Goal: Task Accomplishment & Management: Use online tool/utility

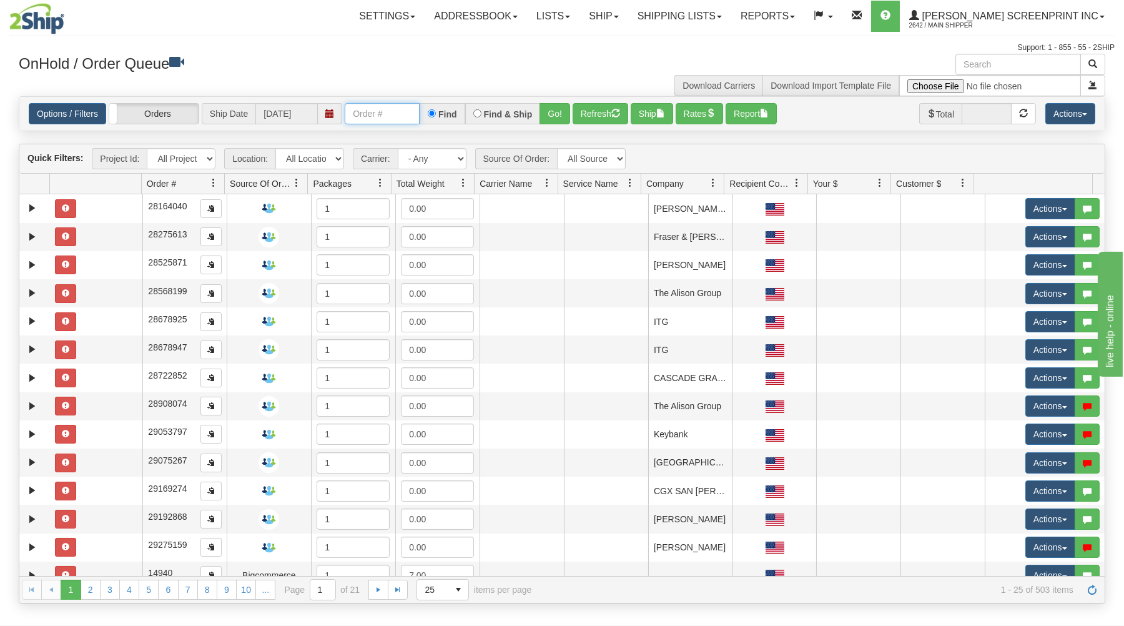
click at [374, 117] on input "text" at bounding box center [382, 113] width 75 height 21
type input "31591105"
click at [550, 107] on button "Go!" at bounding box center [555, 113] width 31 height 21
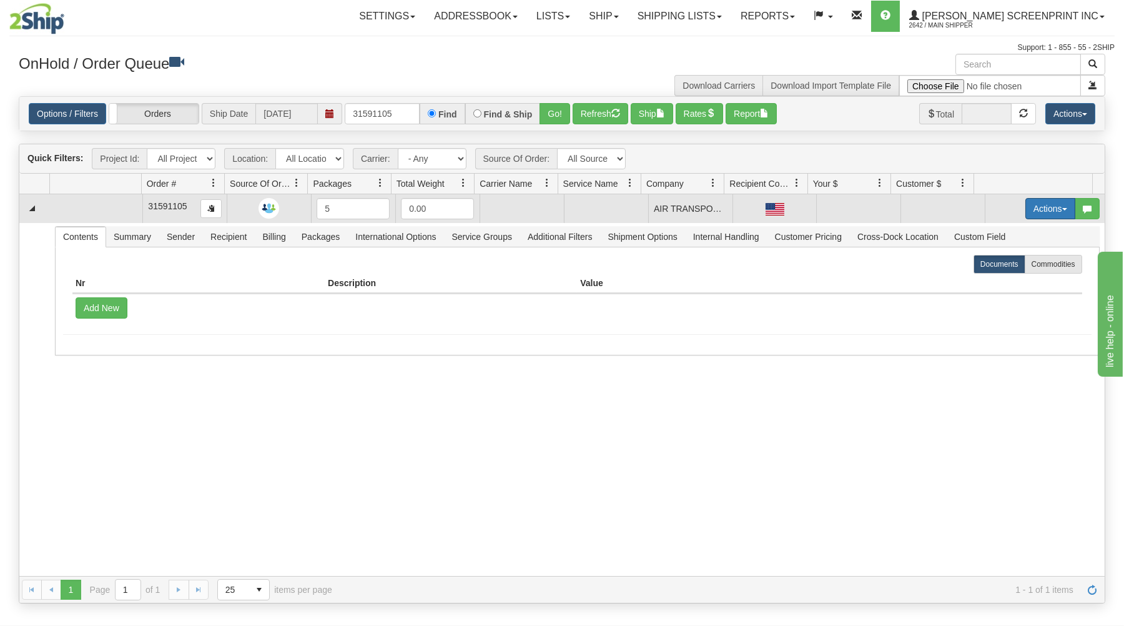
click at [1044, 209] on button "Actions" at bounding box center [1050, 208] width 50 height 21
click at [1014, 232] on link "Open" at bounding box center [1025, 232] width 100 height 16
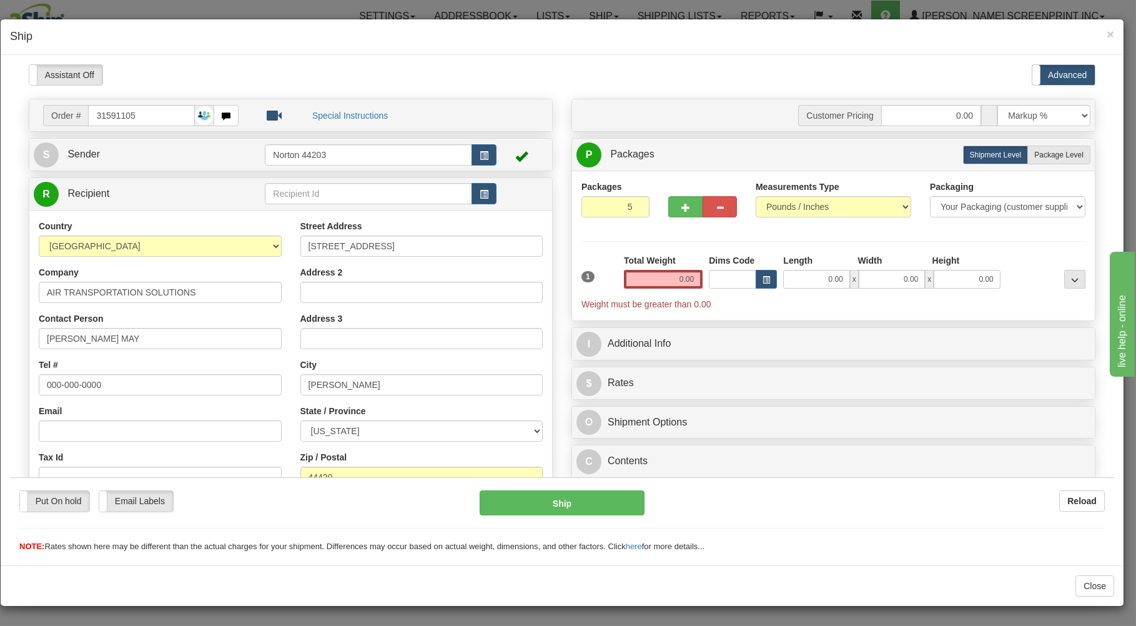
type input "15.35"
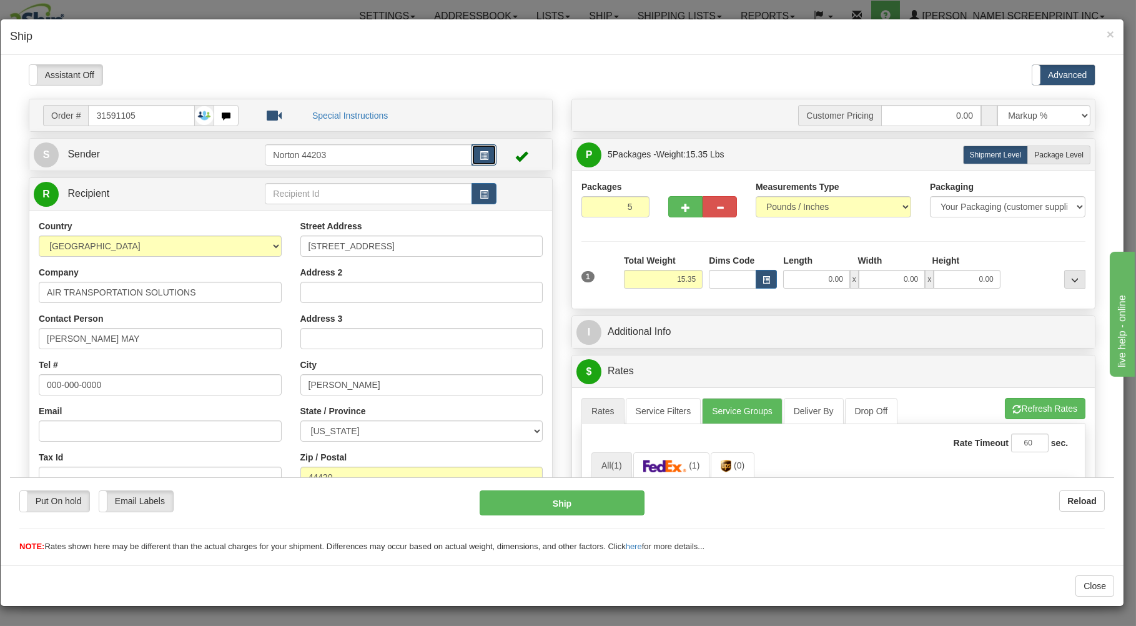
click at [480, 152] on span "button" at bounding box center [484, 155] width 9 height 8
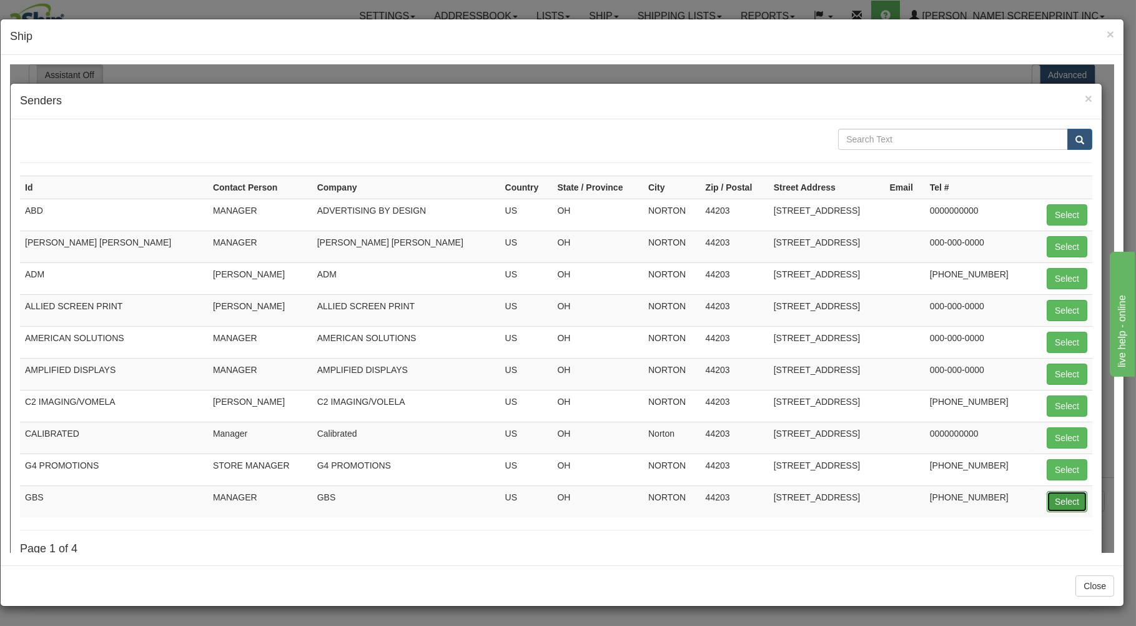
click at [1049, 498] on button "Select" at bounding box center [1067, 500] width 41 height 21
type input "GBS"
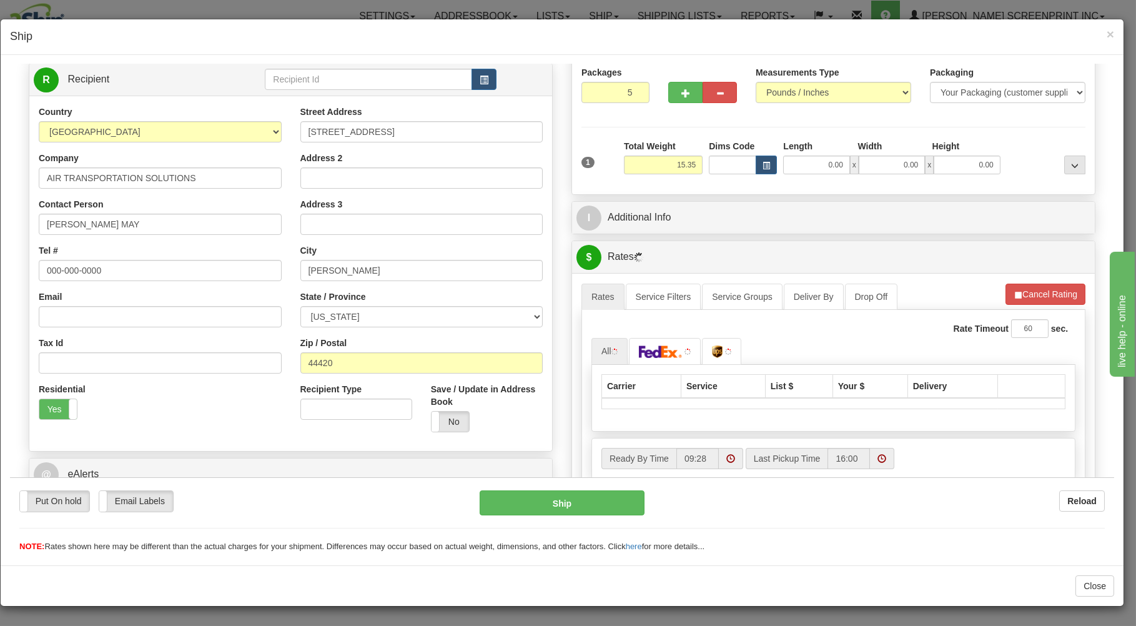
scroll to position [134, 0]
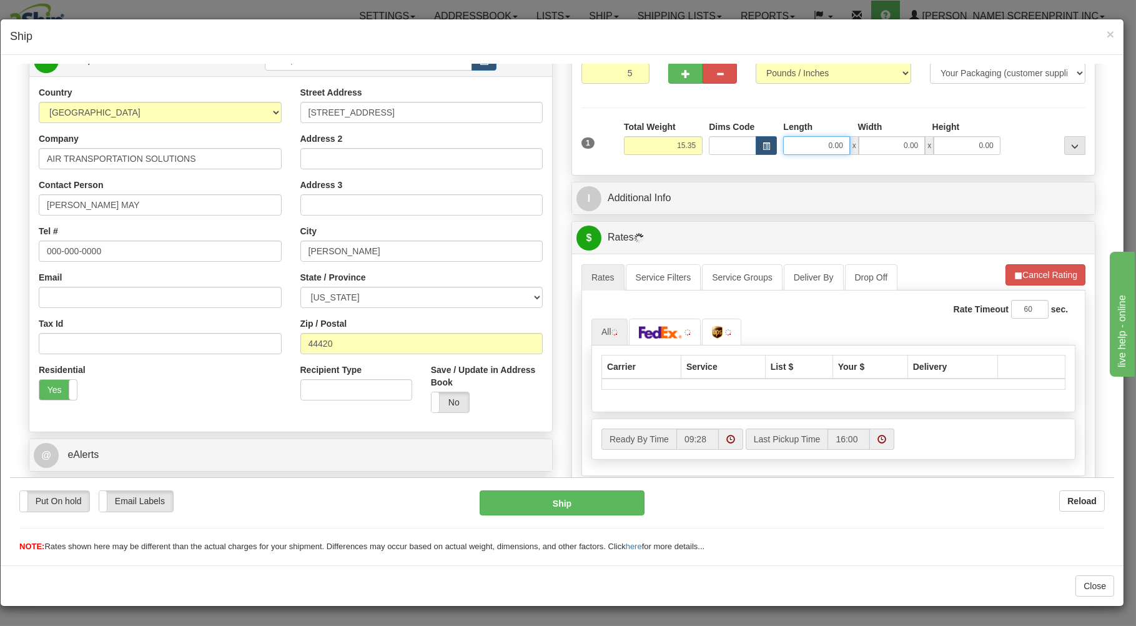
drag, startPoint x: 806, startPoint y: 150, endPoint x: 789, endPoint y: 151, distance: 16.9
click at [806, 150] on input "0.00" at bounding box center [816, 145] width 66 height 19
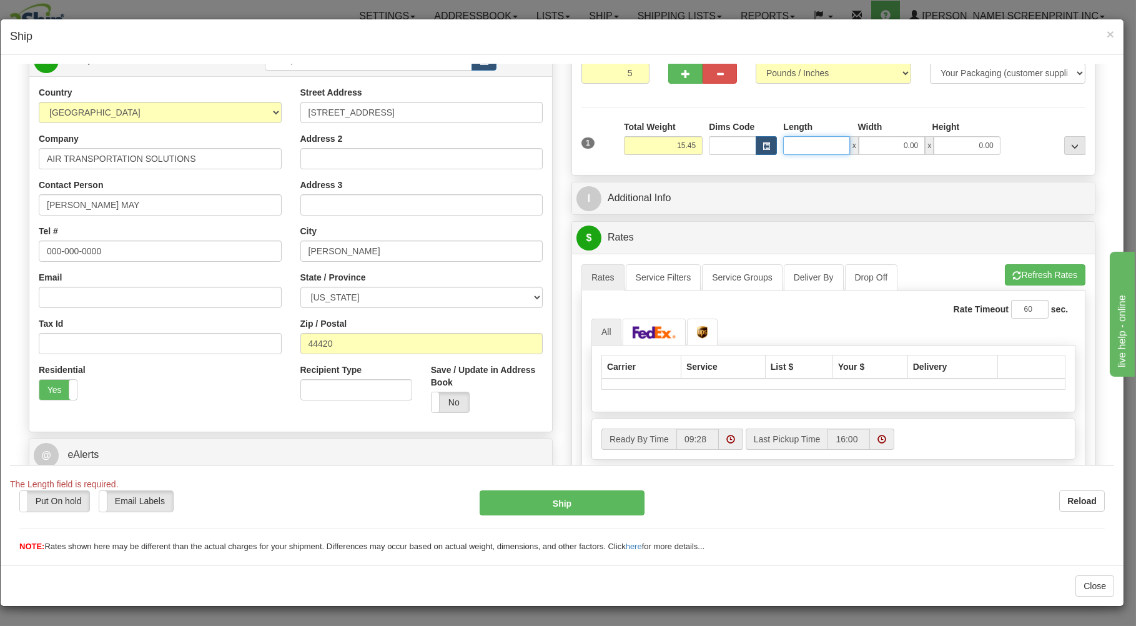
type input "15.35"
type input "38"
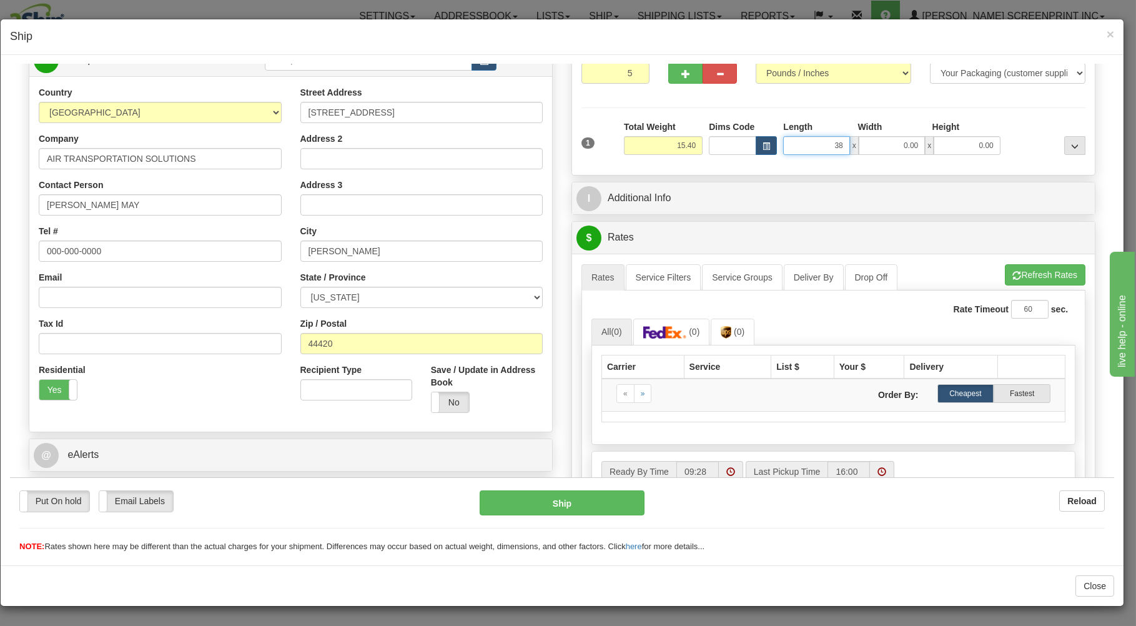
type input "15.35"
type input "38.00"
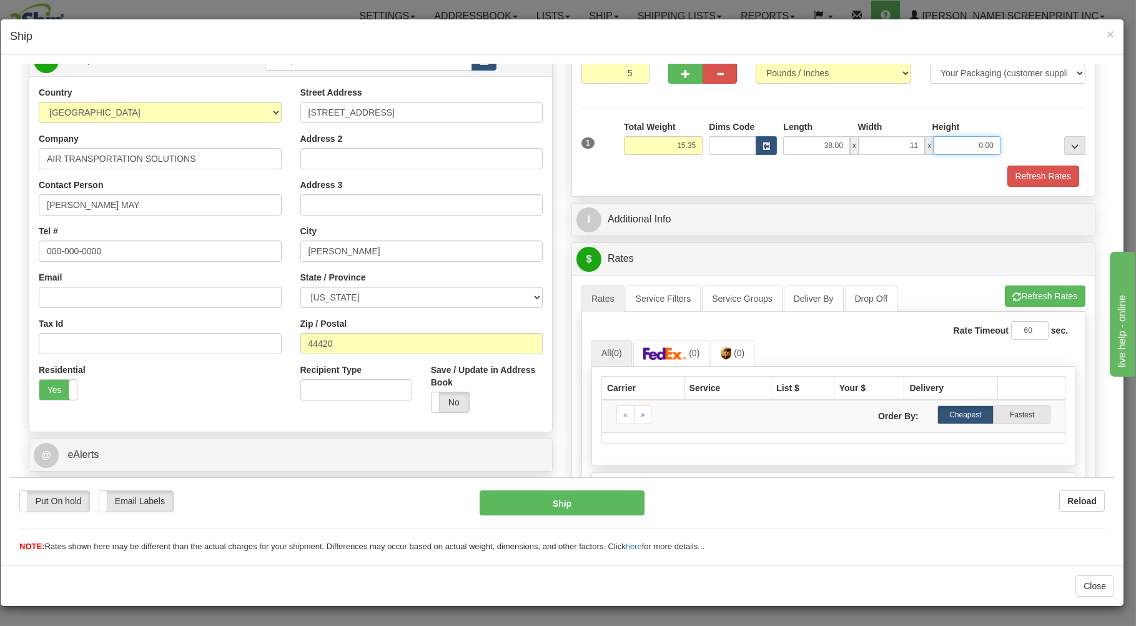
type input "11.00"
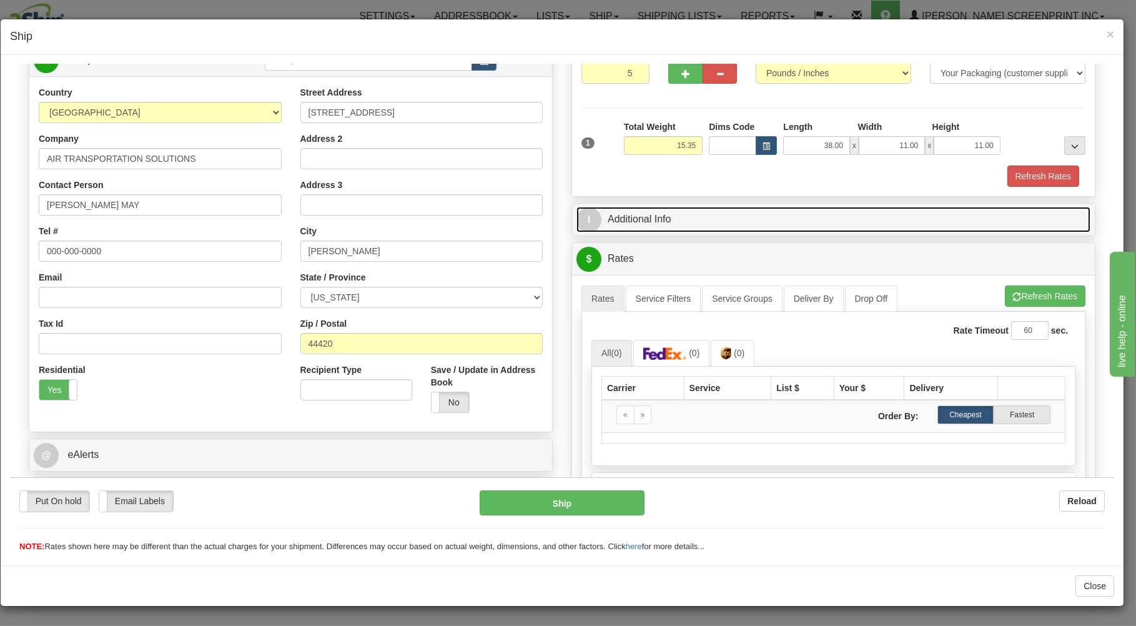
click at [786, 212] on link "I Additional Info" at bounding box center [833, 219] width 514 height 26
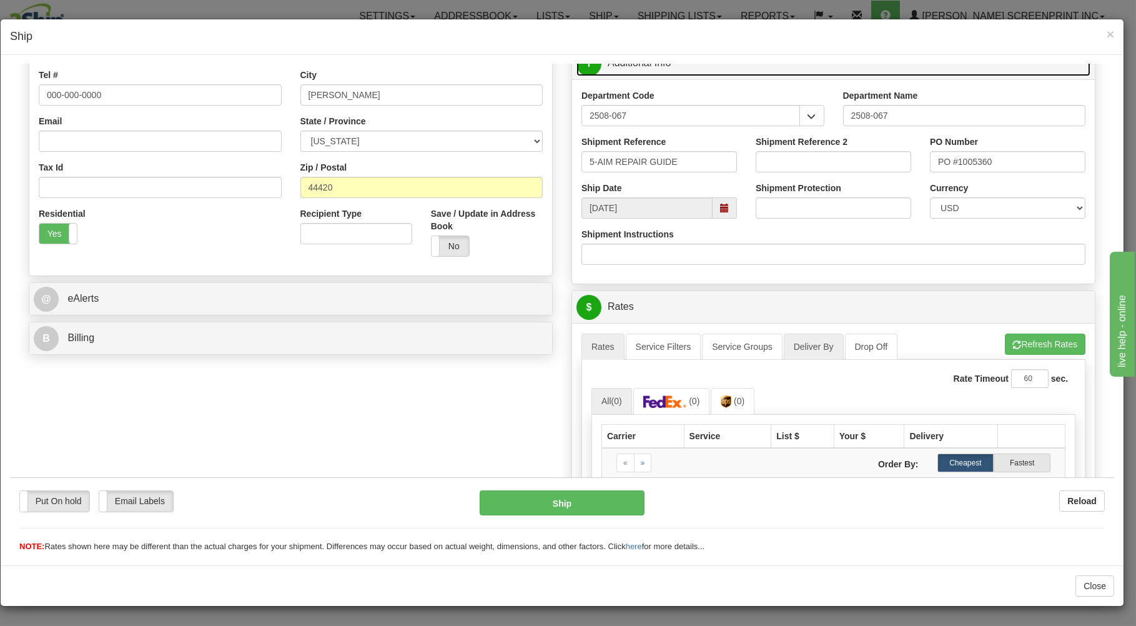
scroll to position [335, 0]
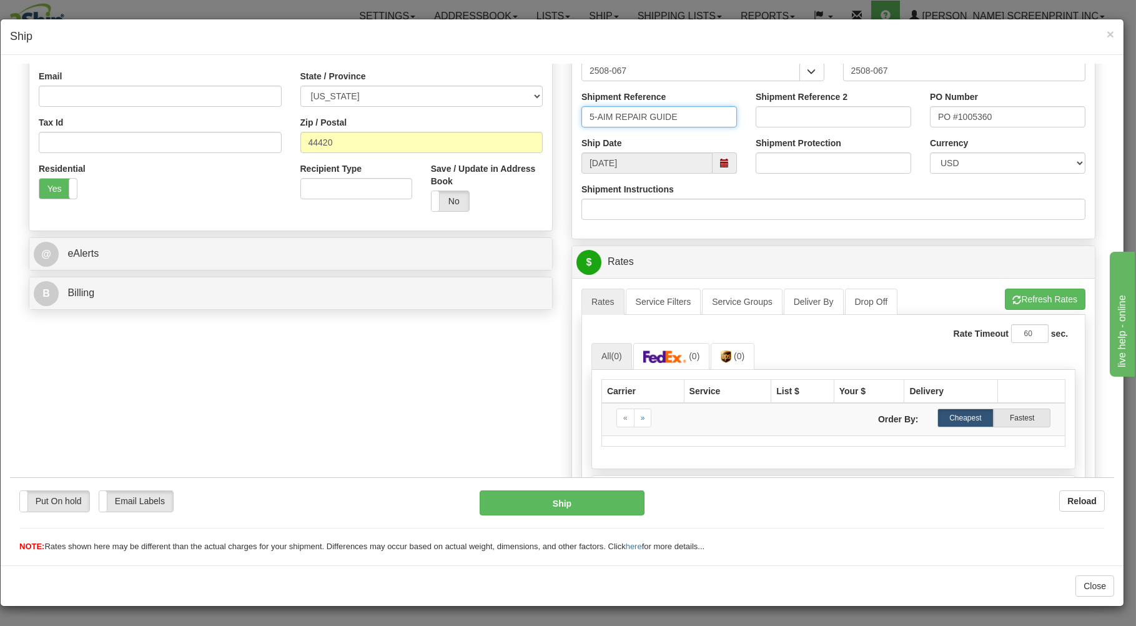
click at [586, 115] on input "5-AIM REPAIR GUIDE" at bounding box center [658, 116] width 155 height 21
type input "70-AIM REPAIR GUIDE"
drag, startPoint x: 481, startPoint y: 378, endPoint x: 491, endPoint y: 371, distance: 12.6
click at [482, 378] on div "Order # 31591105 S Sender GBS" at bounding box center [561, 197] width 1085 height 869
click at [669, 362] on img at bounding box center [665, 356] width 44 height 12
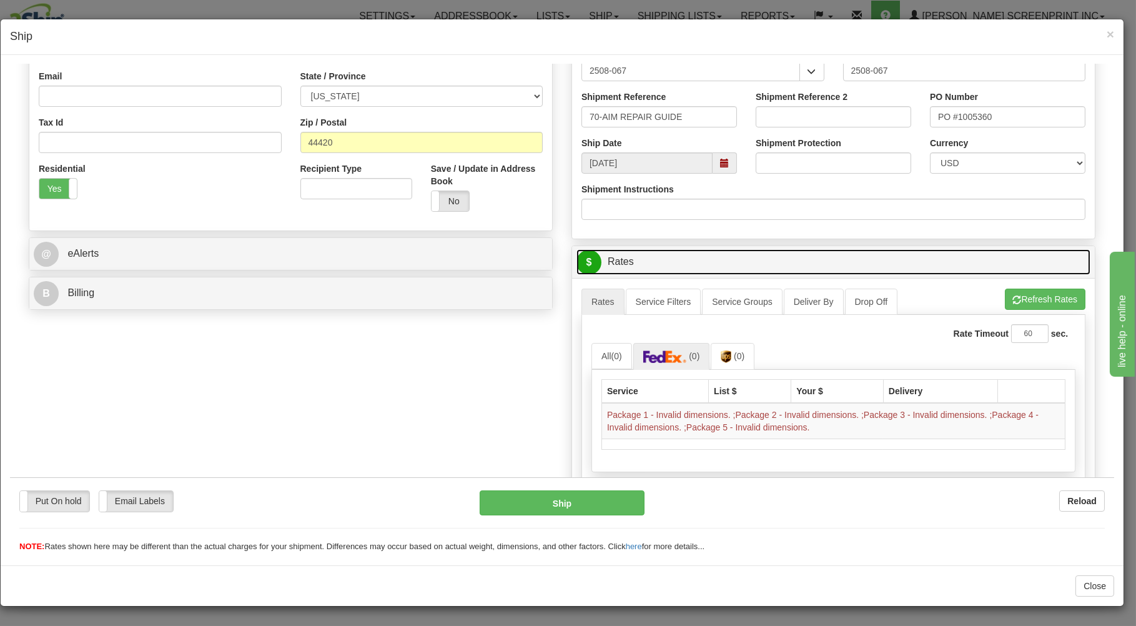
click at [865, 260] on link "$ Rates" at bounding box center [833, 262] width 514 height 26
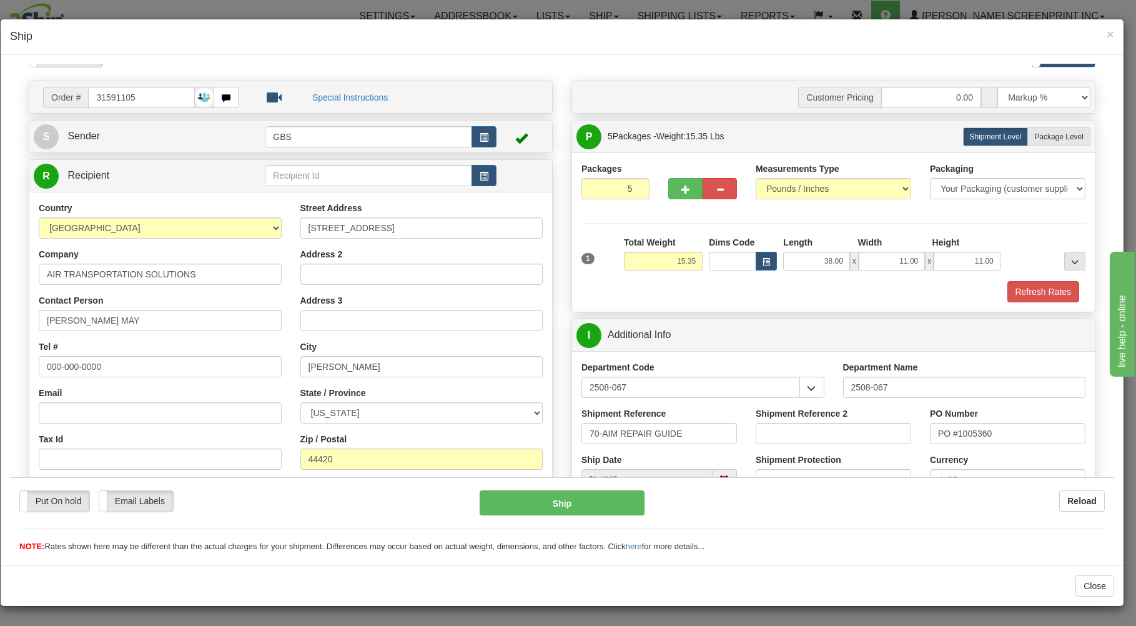
scroll to position [11, 0]
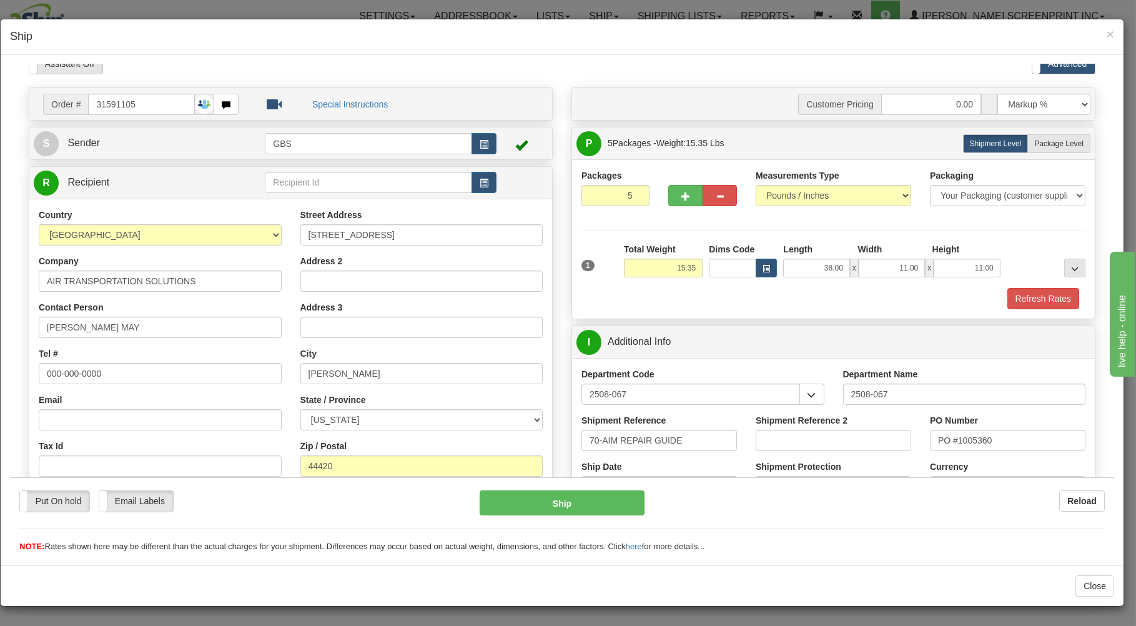
drag, startPoint x: 1056, startPoint y: 141, endPoint x: 1035, endPoint y: 190, distance: 53.7
click at [1058, 143] on span "Package Level" at bounding box center [1058, 143] width 49 height 9
radio input "true"
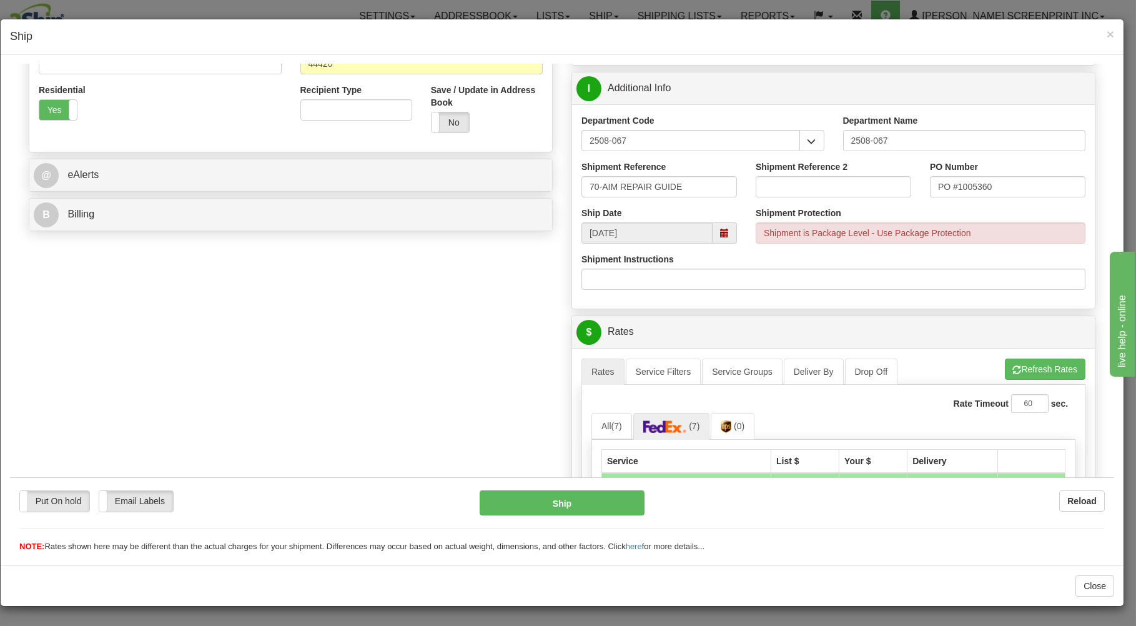
scroll to position [614, 0]
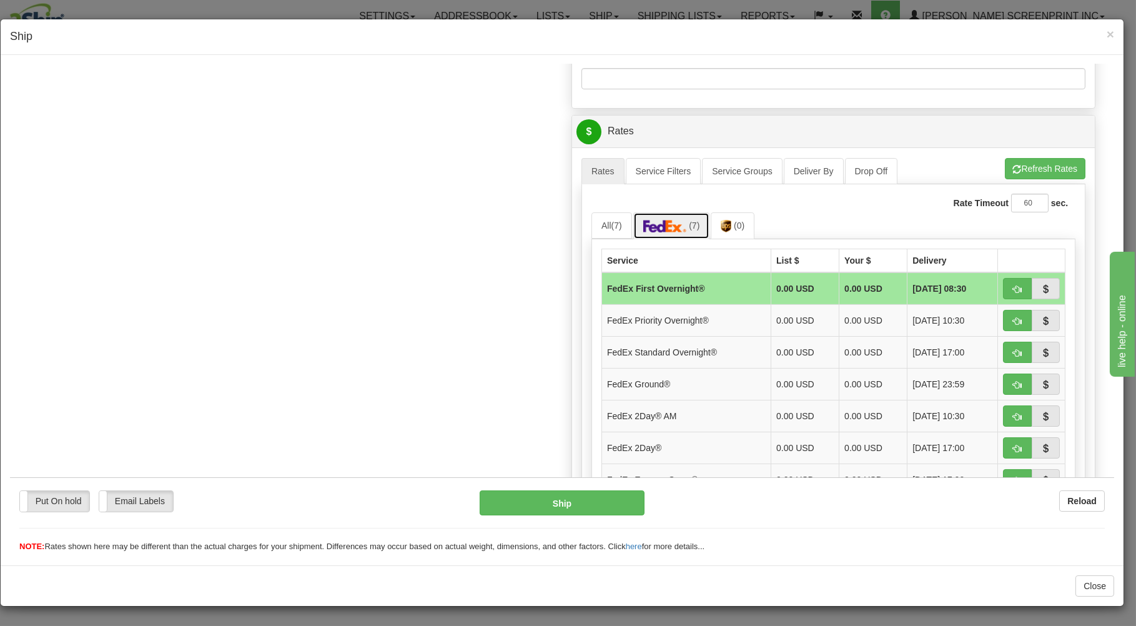
click at [658, 229] on img at bounding box center [665, 225] width 44 height 12
click at [1022, 160] on button "Refresh Rates" at bounding box center [1045, 167] width 81 height 21
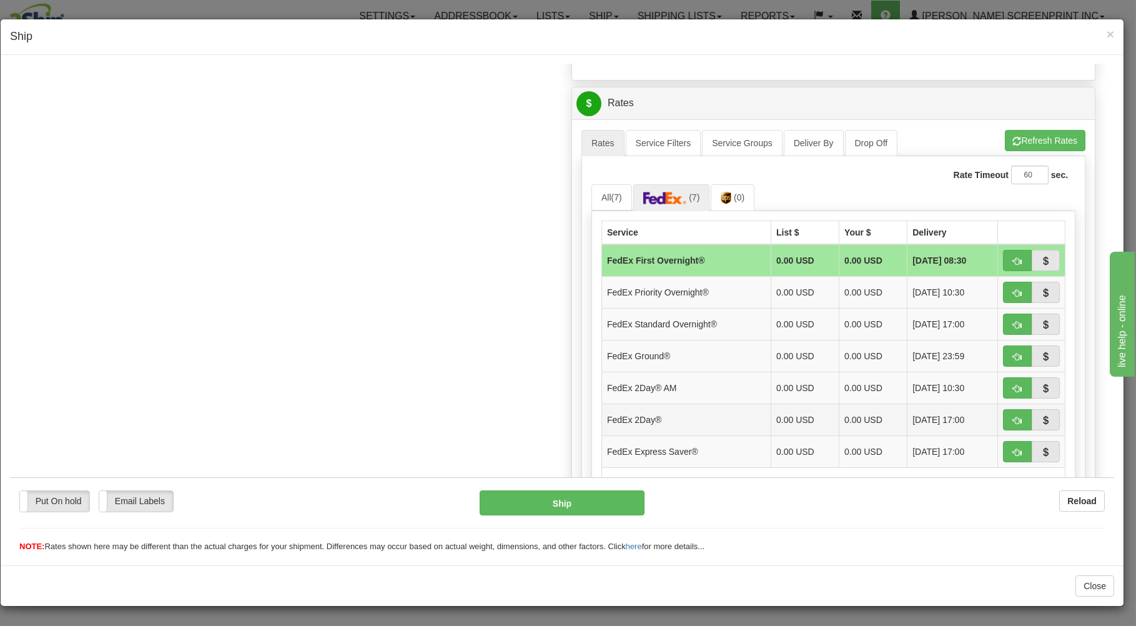
scroll to position [666, 0]
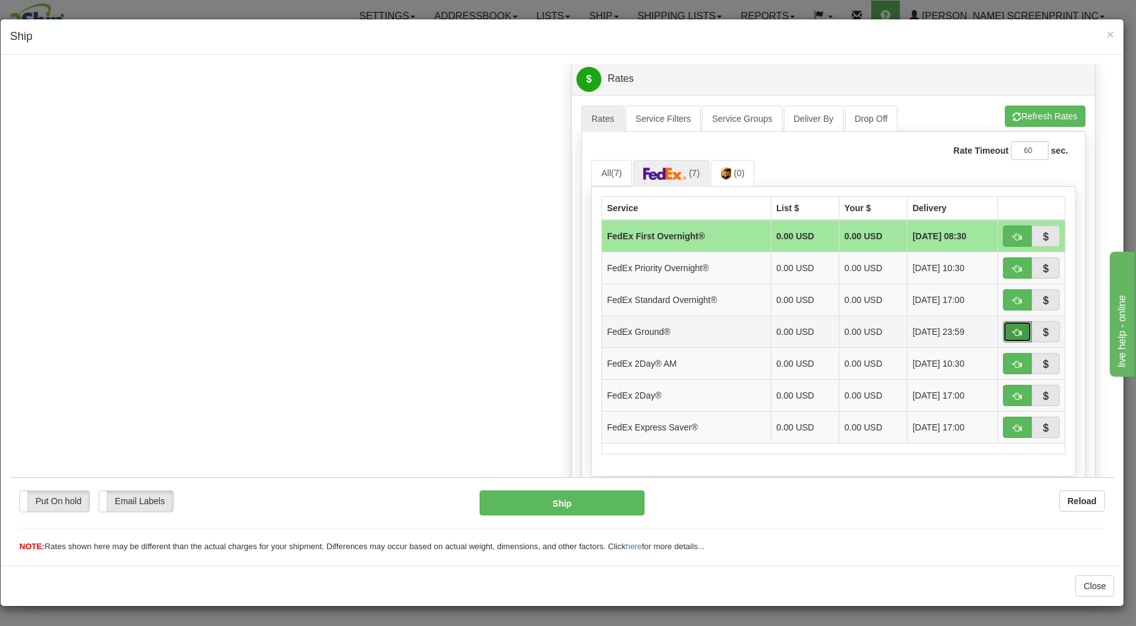
click at [1003, 327] on button "button" at bounding box center [1017, 330] width 29 height 21
type input "92"
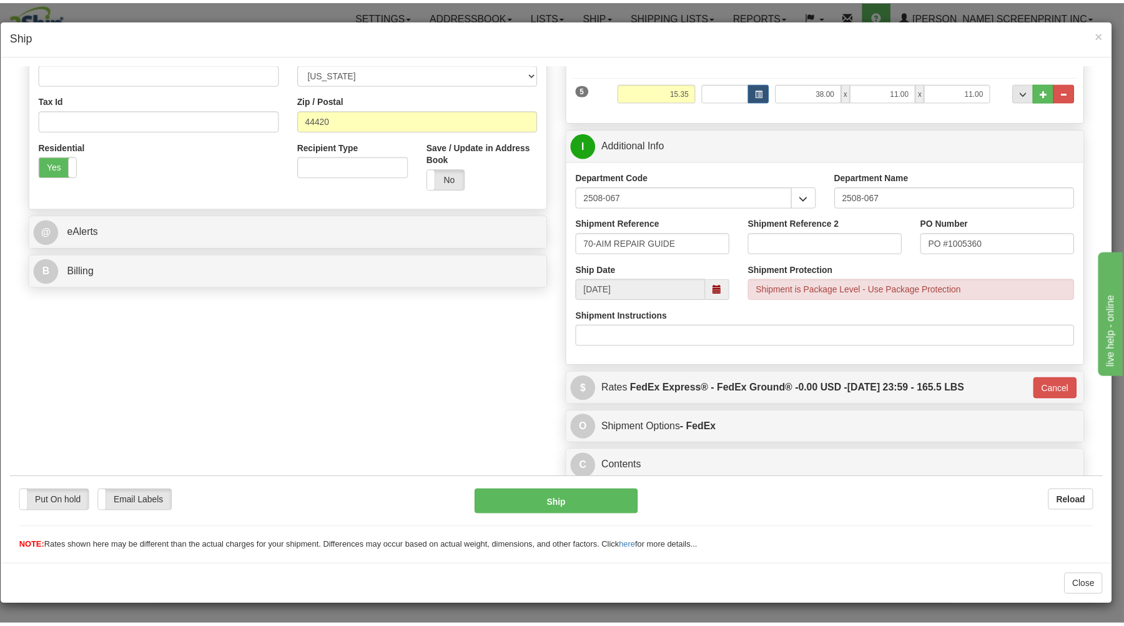
scroll to position [361, 0]
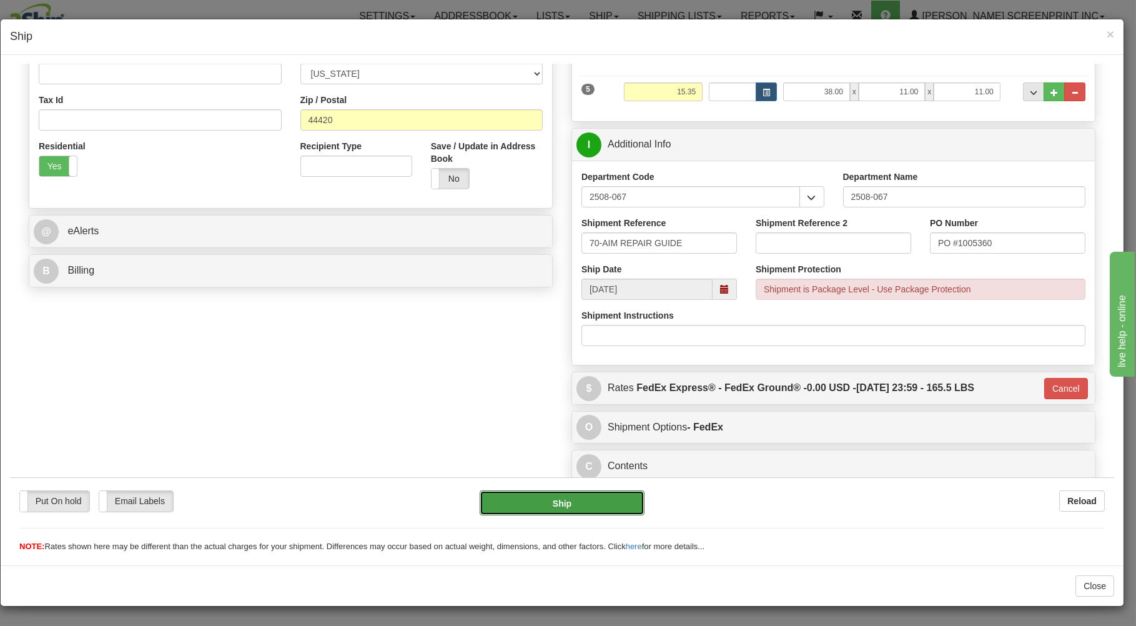
click at [556, 496] on button "Ship" at bounding box center [562, 502] width 165 height 25
